Goal: Information Seeking & Learning: Check status

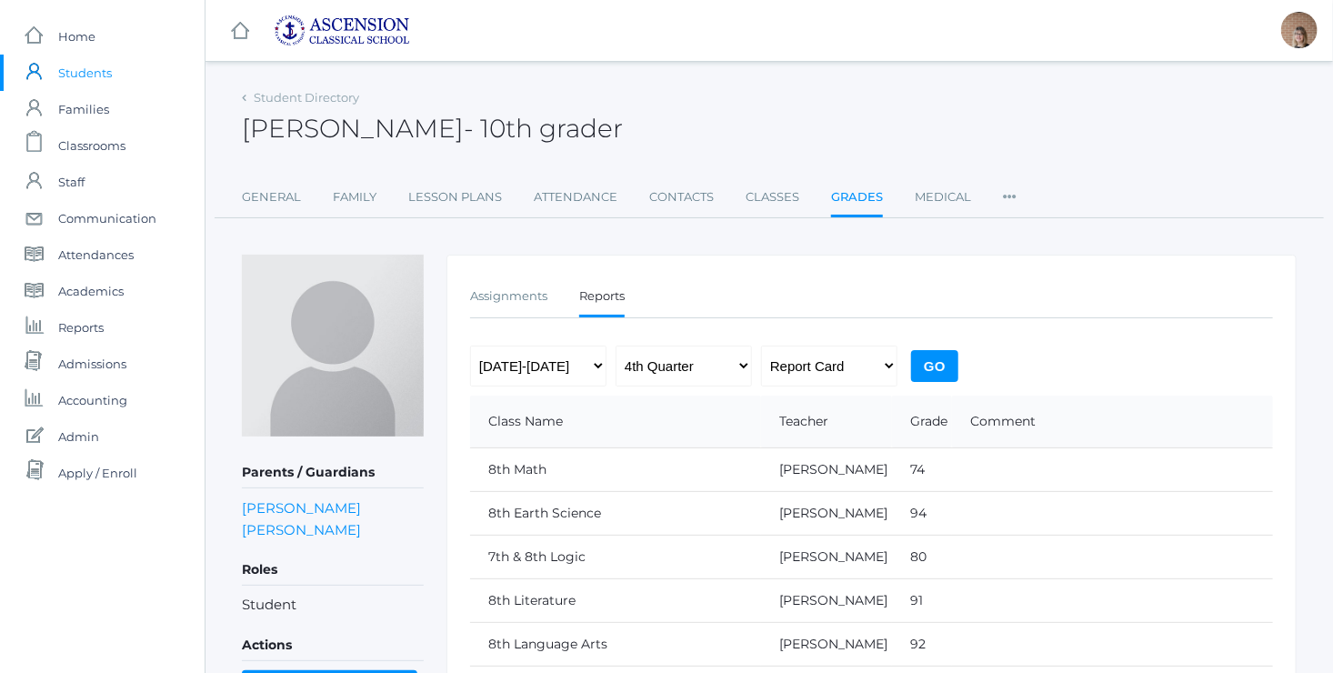
click at [587, 134] on span "- 10th grader" at bounding box center [543, 128] width 159 height 31
click at [274, 198] on link "General" at bounding box center [271, 197] width 59 height 36
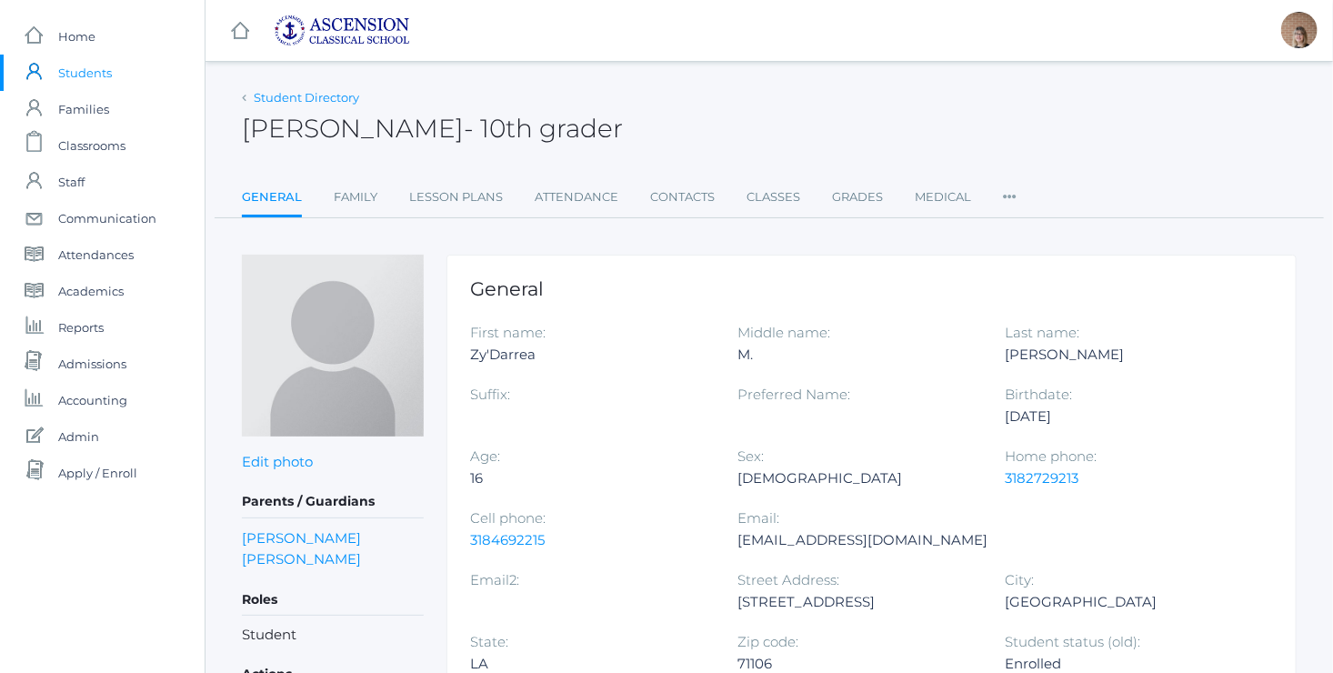
click at [280, 100] on link "Student Directory" at bounding box center [306, 97] width 105 height 15
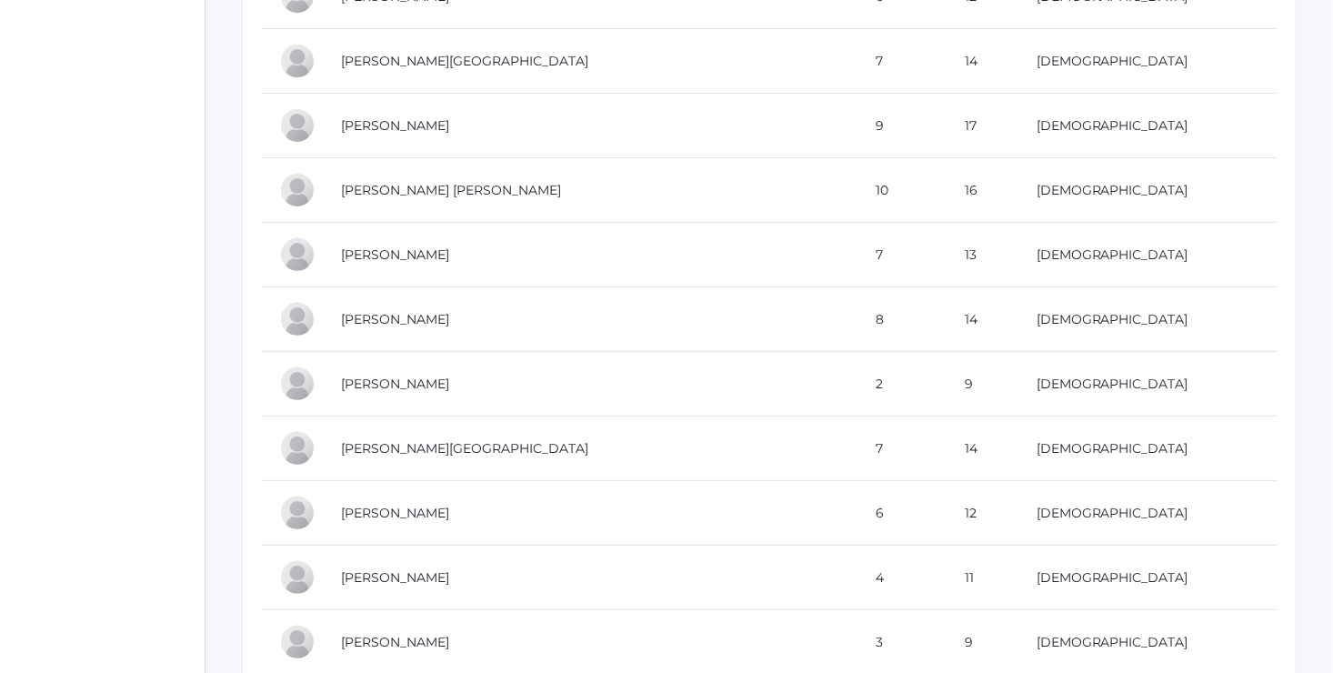
scroll to position [3528, 0]
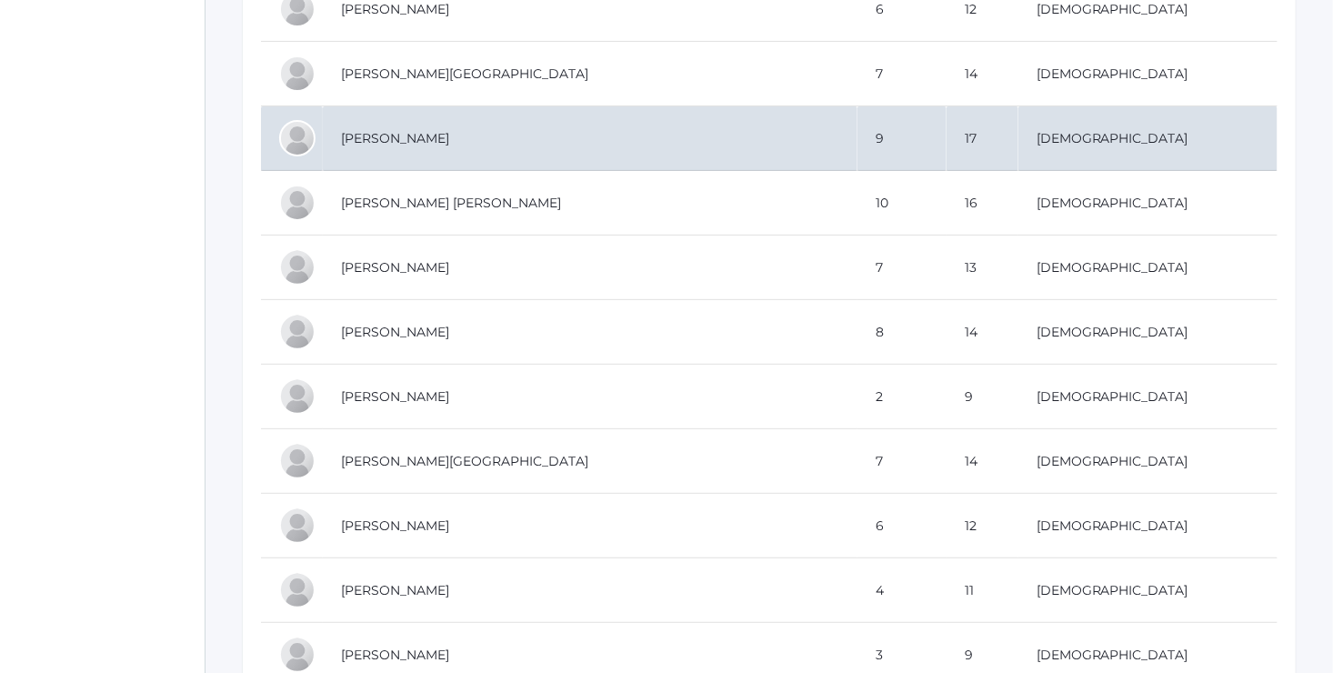
click at [430, 126] on td "[PERSON_NAME]" at bounding box center [590, 138] width 534 height 65
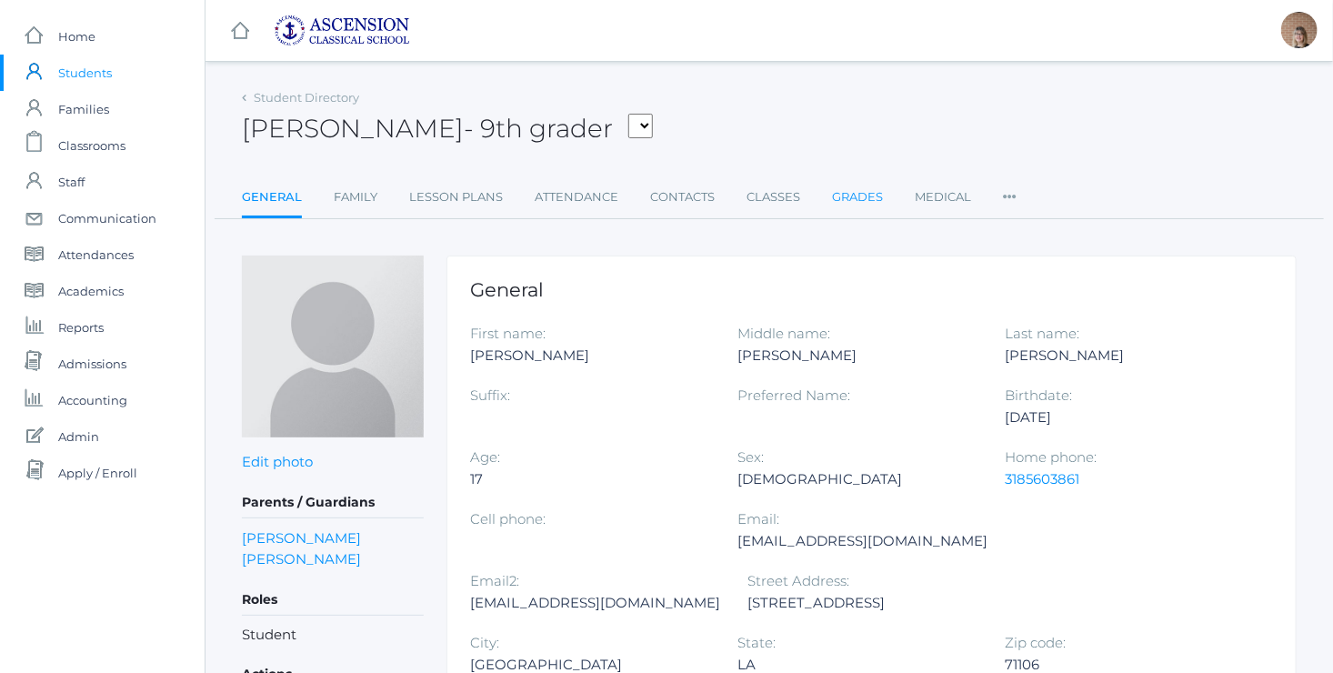
click at [862, 204] on link "Grades" at bounding box center [857, 197] width 51 height 36
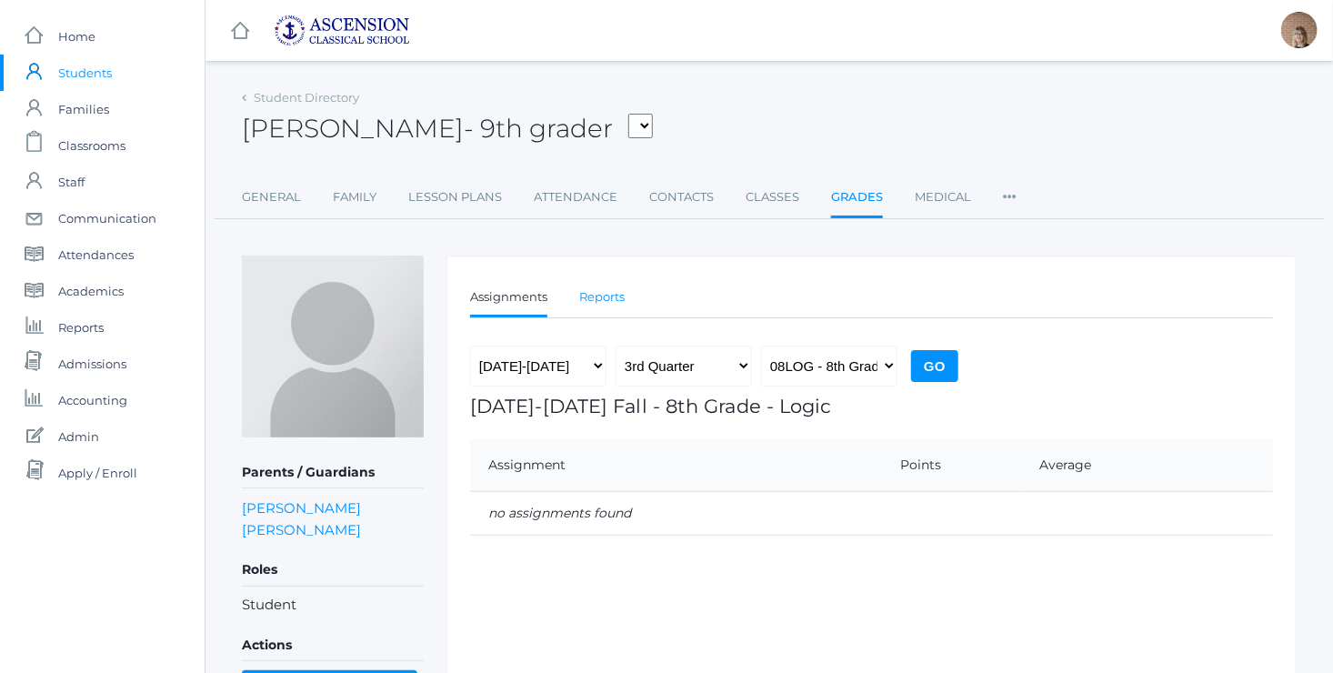
click at [594, 298] on link "Reports" at bounding box center [601, 297] width 45 height 36
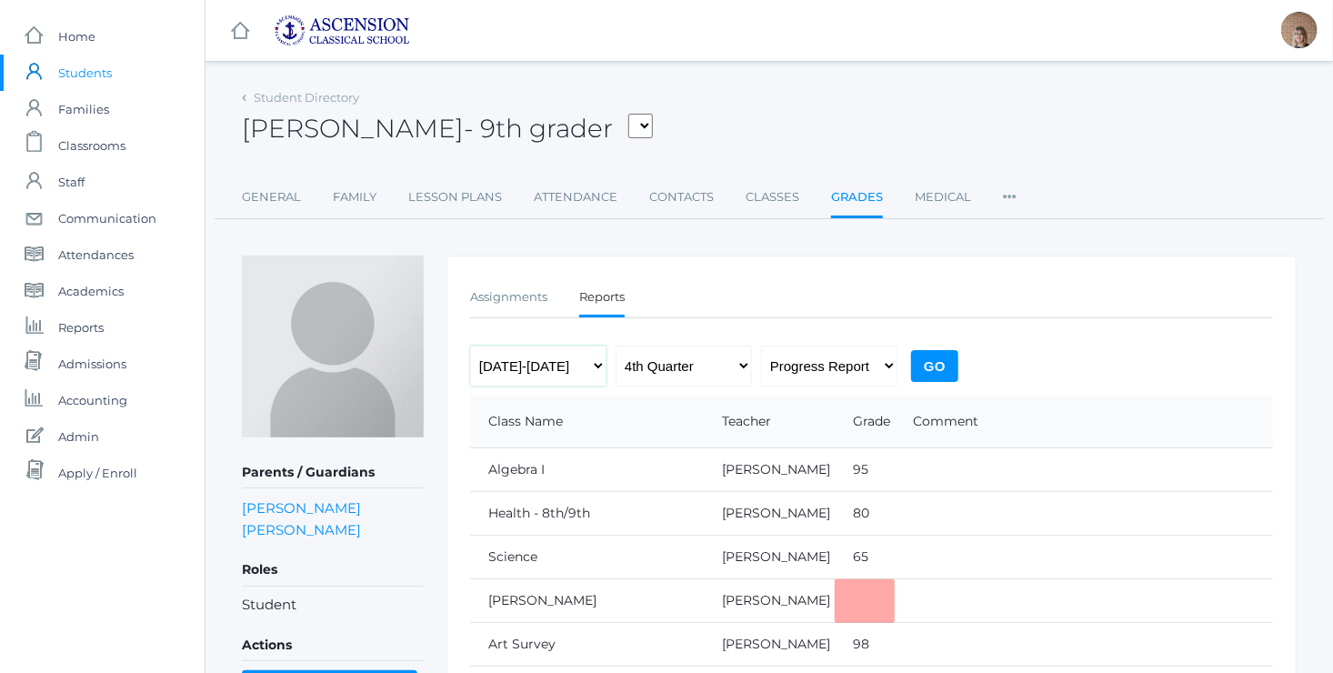
click at [600, 356] on select "2022-2023 2023-2024 2024-2025" at bounding box center [538, 365] width 136 height 41
select select "[DATE]-[DATE]"
click at [470, 345] on select "2022-2023 2023-2024 2024-2025" at bounding box center [538, 365] width 136 height 41
click at [822, 369] on select "Progress Report Report Card" at bounding box center [829, 365] width 136 height 41
select select "report"
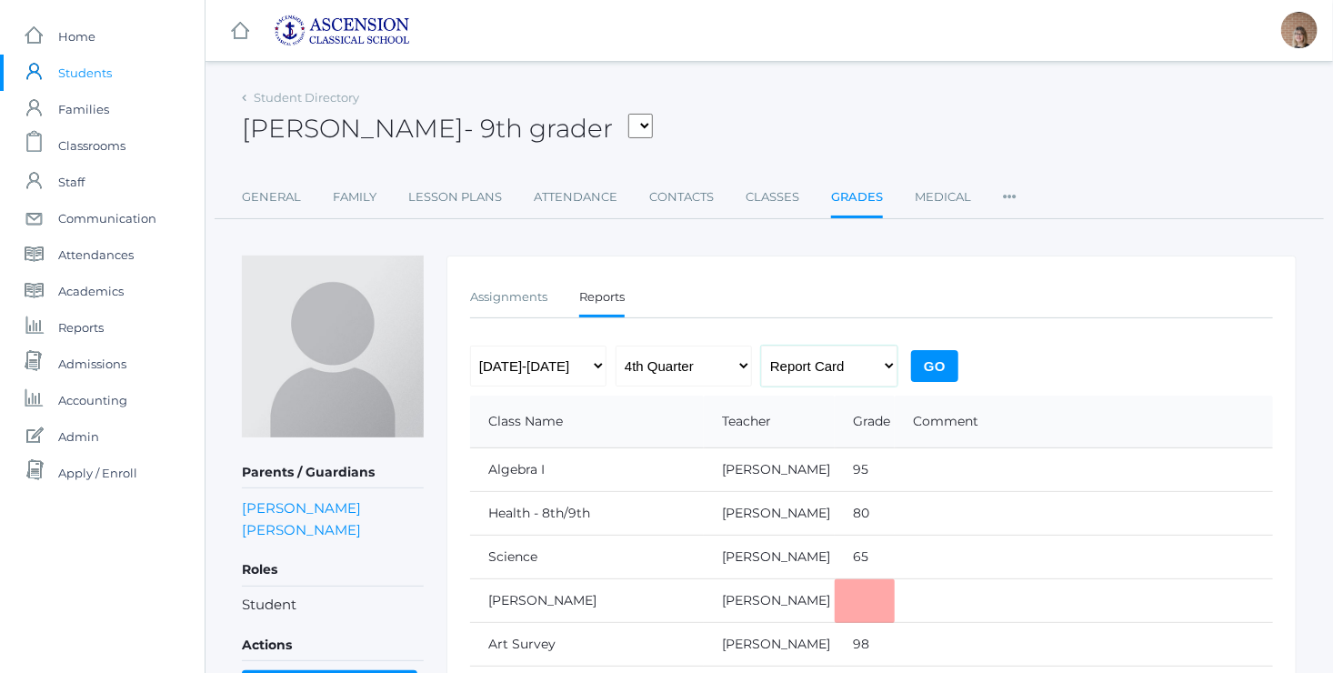
click at [761, 345] on select "Progress Report Report Card" at bounding box center [829, 365] width 136 height 41
click at [952, 359] on input "Go" at bounding box center [934, 366] width 47 height 32
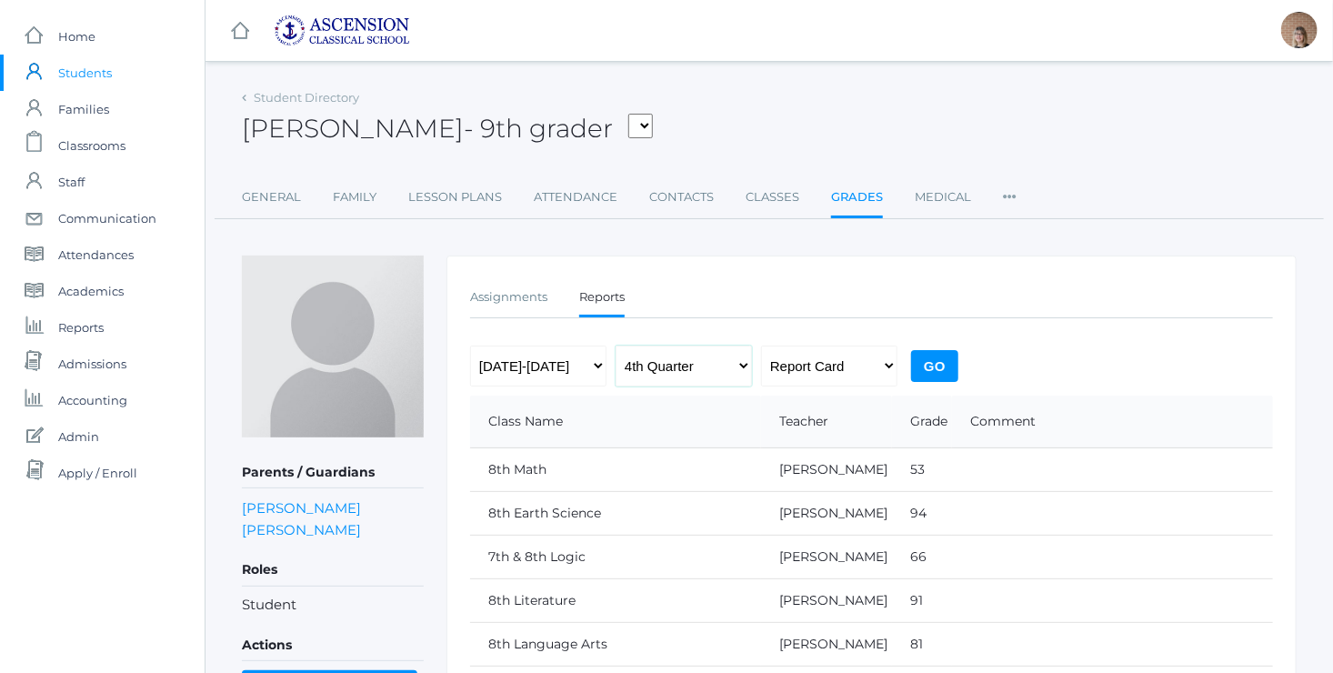
click at [733, 363] on select "1st Quarter 2nd Quarter 3rd Quarter 4th Quarter" at bounding box center [683, 365] width 136 height 41
click at [572, 359] on select "[DATE]-[DATE] [DATE]-[DATE] [DATE]-[DATE]" at bounding box center [538, 365] width 136 height 41
select select "[DATE]-[DATE]"
click at [470, 345] on select "[DATE]-[DATE] [DATE]-[DATE] [DATE]-[DATE]" at bounding box center [538, 365] width 136 height 41
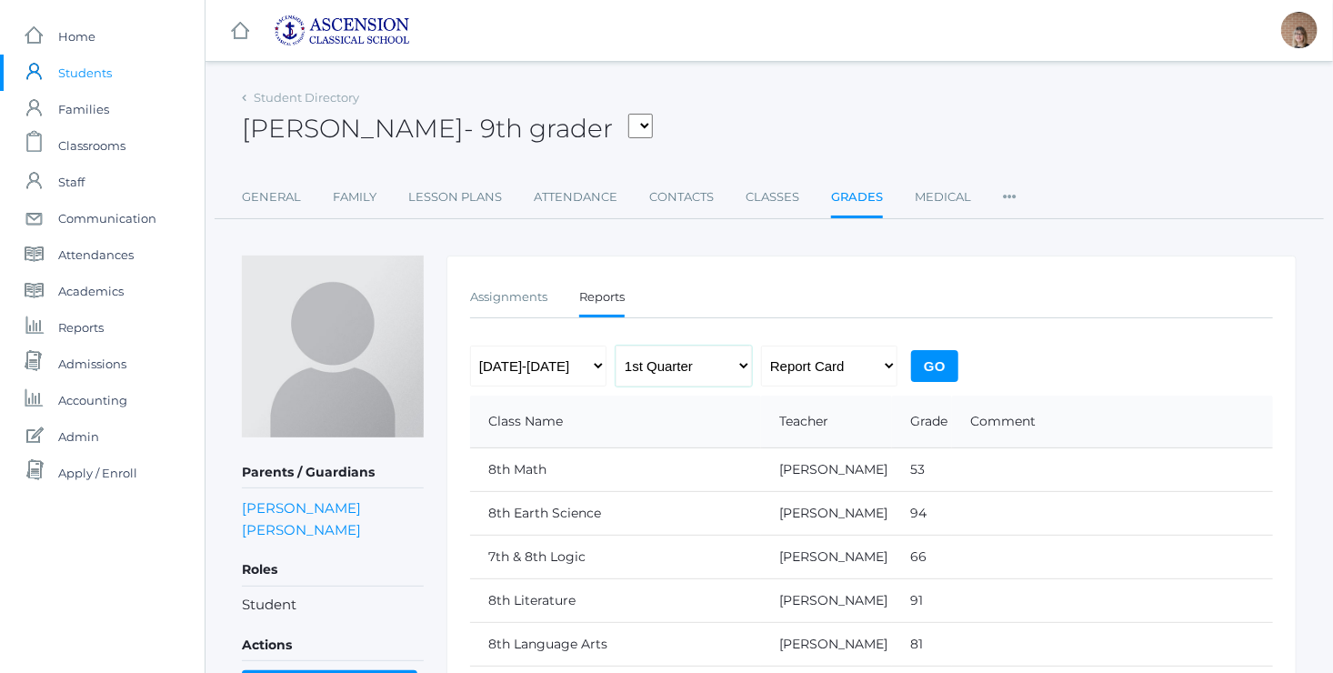
click at [728, 358] on select "1st Quarter 2nd Quarter 3rd Quarter 4th Quarter" at bounding box center [683, 365] width 136 height 41
select select "2"
click at [615, 345] on select "1st Quarter 2nd Quarter 3rd Quarter 4th Quarter" at bounding box center [683, 365] width 136 height 41
click at [933, 365] on input "Go" at bounding box center [934, 366] width 47 height 32
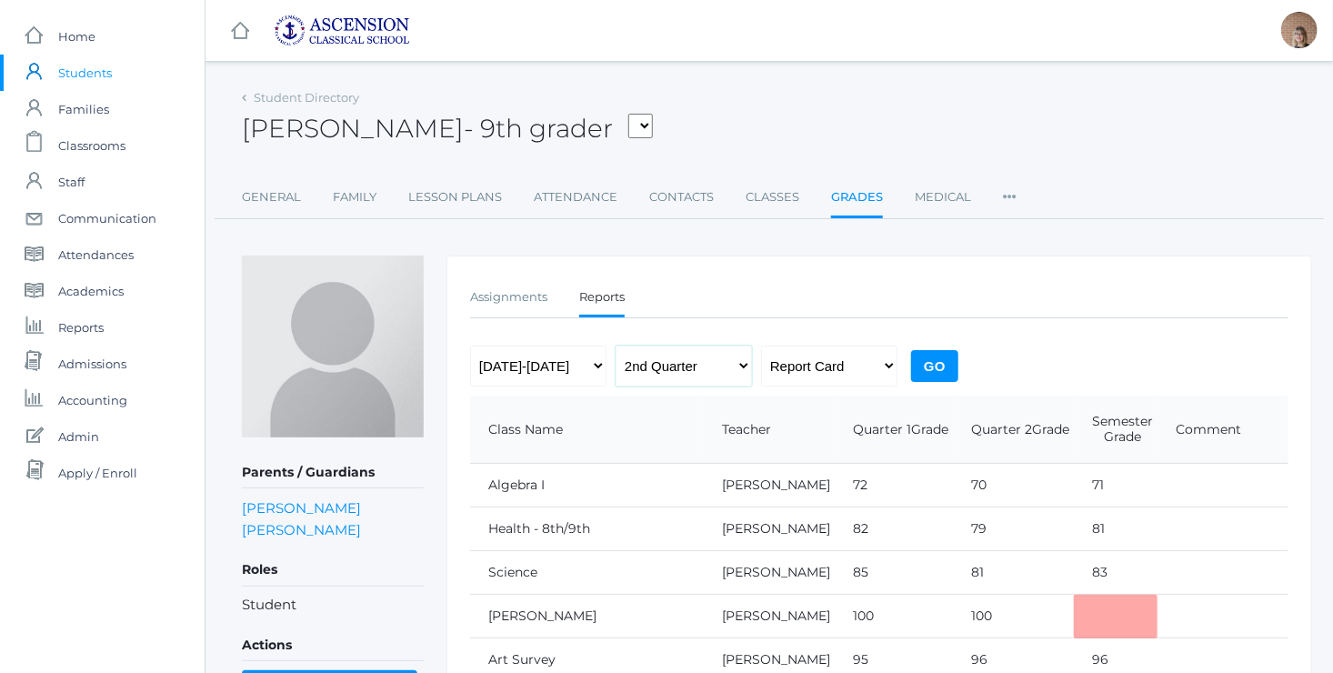
click at [715, 367] on select "1st Quarter 2nd Quarter 3rd Quarter 4th Quarter" at bounding box center [683, 365] width 136 height 41
select select "4"
click at [615, 345] on select "1st Quarter 2nd Quarter 3rd Quarter 4th Quarter" at bounding box center [683, 365] width 136 height 41
click at [930, 367] on input "Go" at bounding box center [934, 366] width 47 height 32
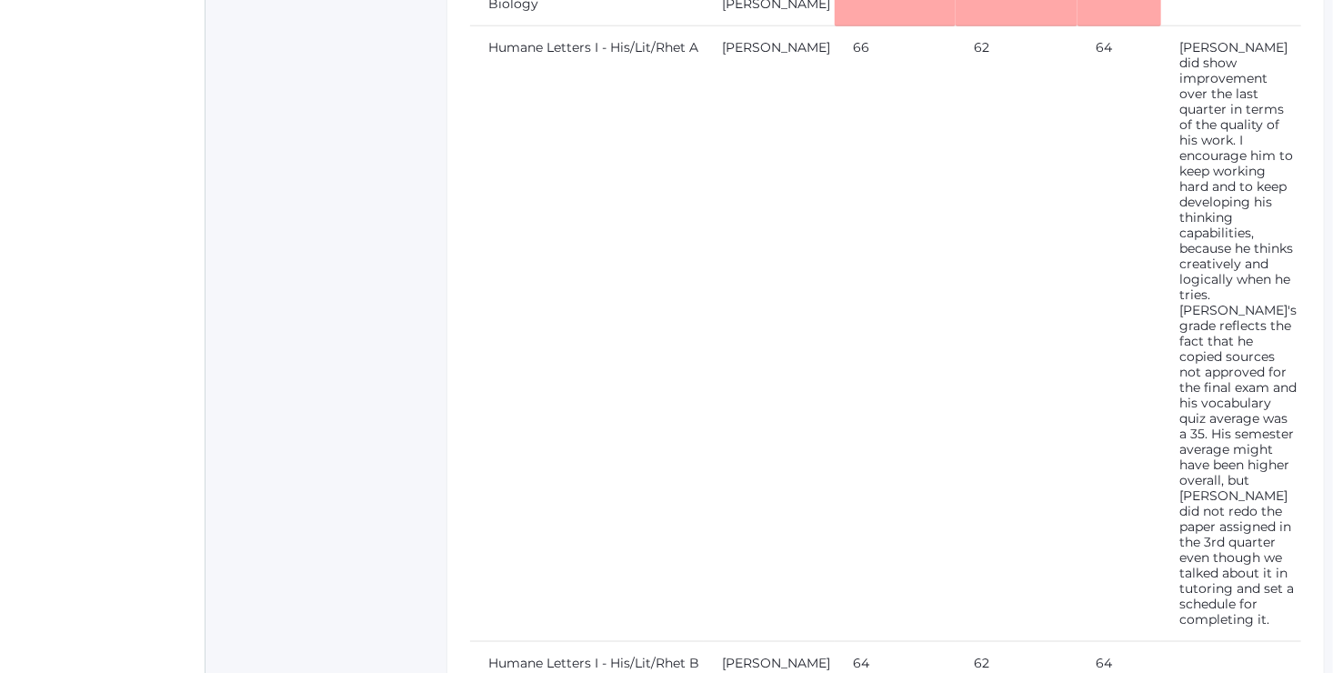
scroll to position [988, 0]
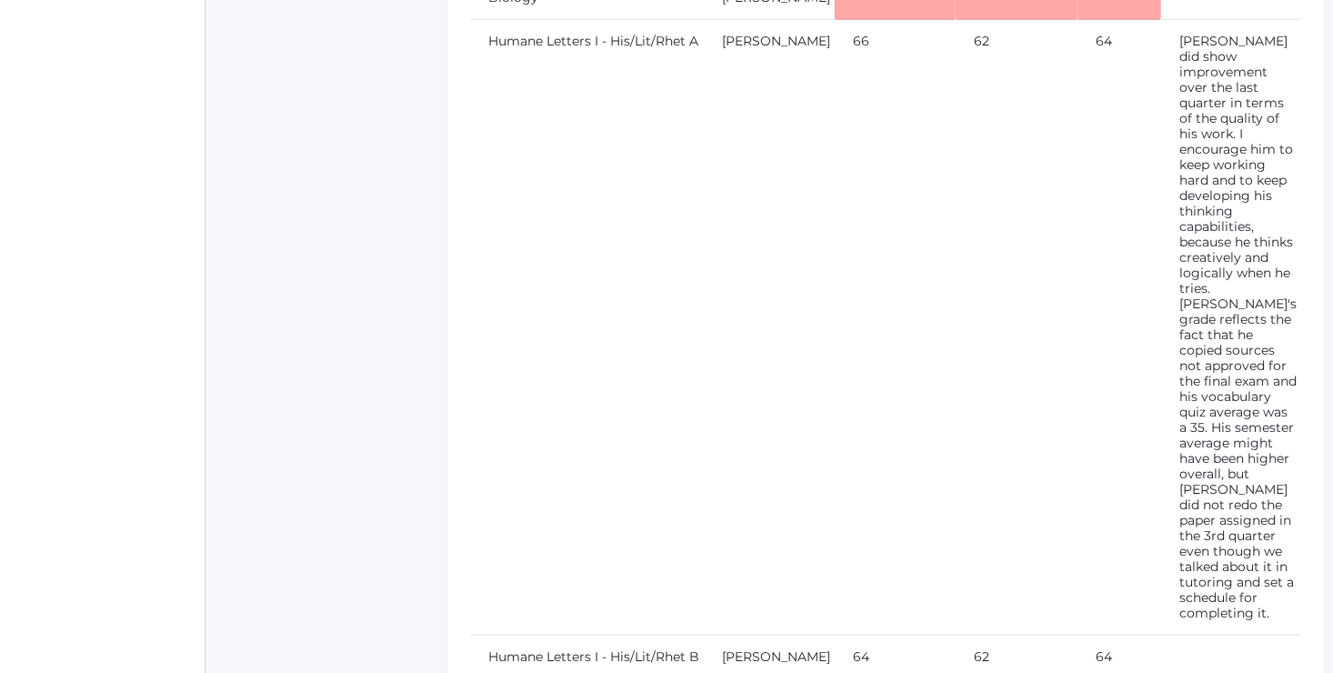
drag, startPoint x: 0, startPoint y: 0, endPoint x: 564, endPoint y: 520, distance: 767.4
click at [564, 520] on tbody "Algebra I [PERSON_NAME] I I I Health - 8th/9th Shelby Southern 65 85 75 Science…" at bounding box center [885, 99] width 831 height 1247
drag, startPoint x: 564, startPoint y: 520, endPoint x: 681, endPoint y: 584, distance: 132.6
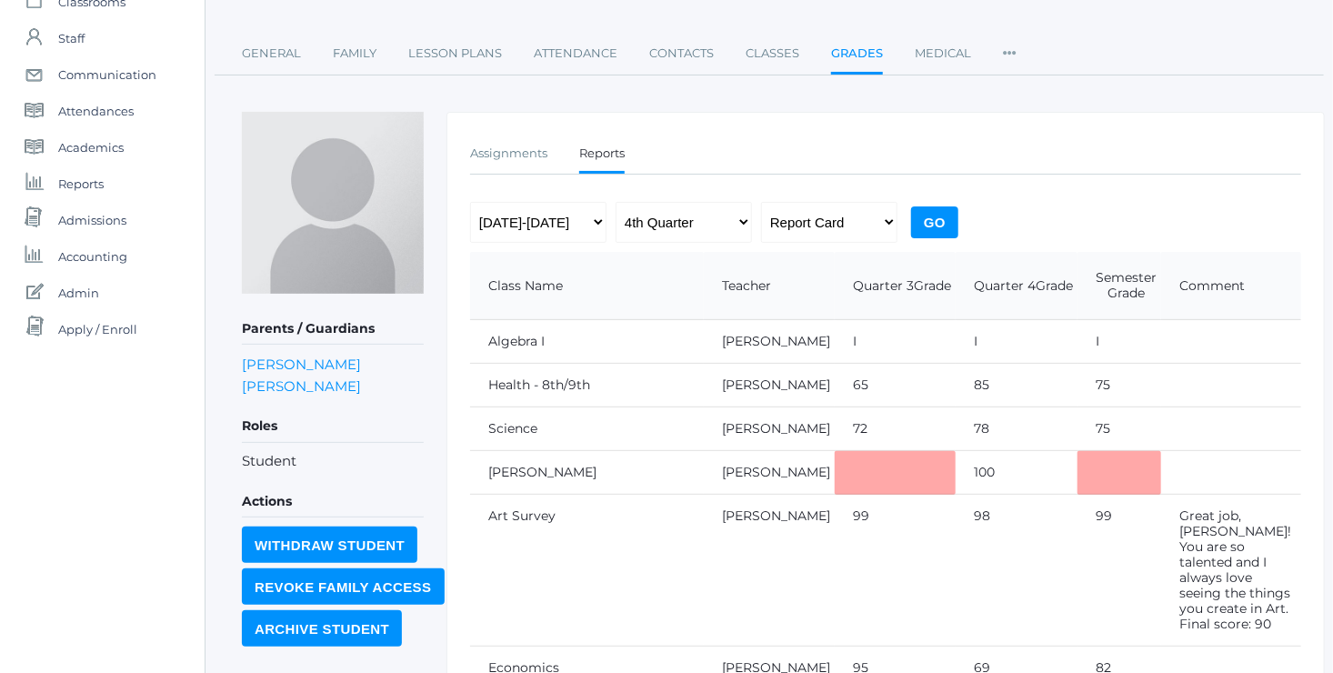
scroll to position [128, 0]
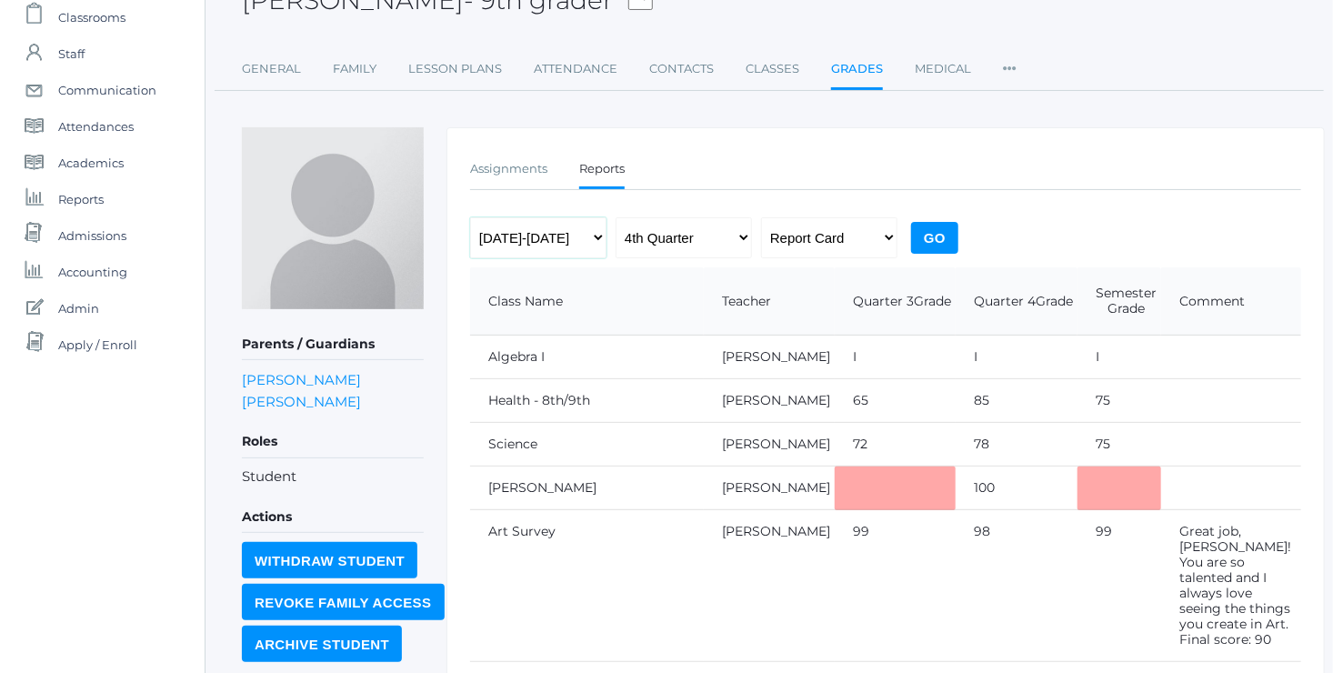
click at [588, 245] on select "[DATE]-[DATE] [DATE]-[DATE] [DATE]-[DATE]" at bounding box center [538, 237] width 136 height 41
